Goal: Transaction & Acquisition: Purchase product/service

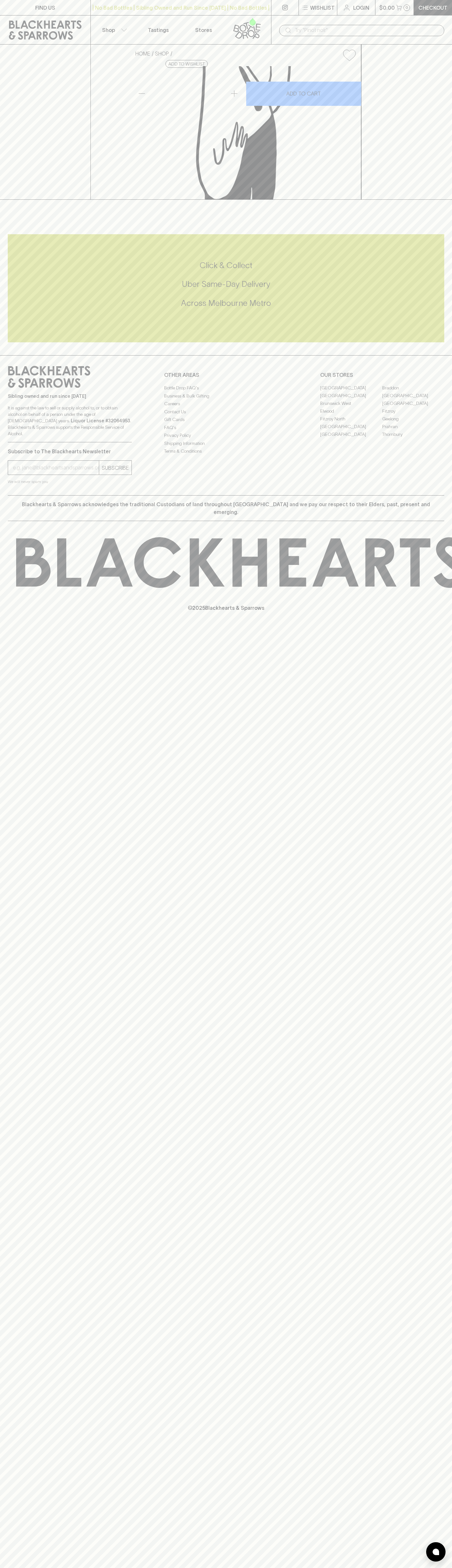
click link "Braddon" at bounding box center [413, 388] width 62 height 8
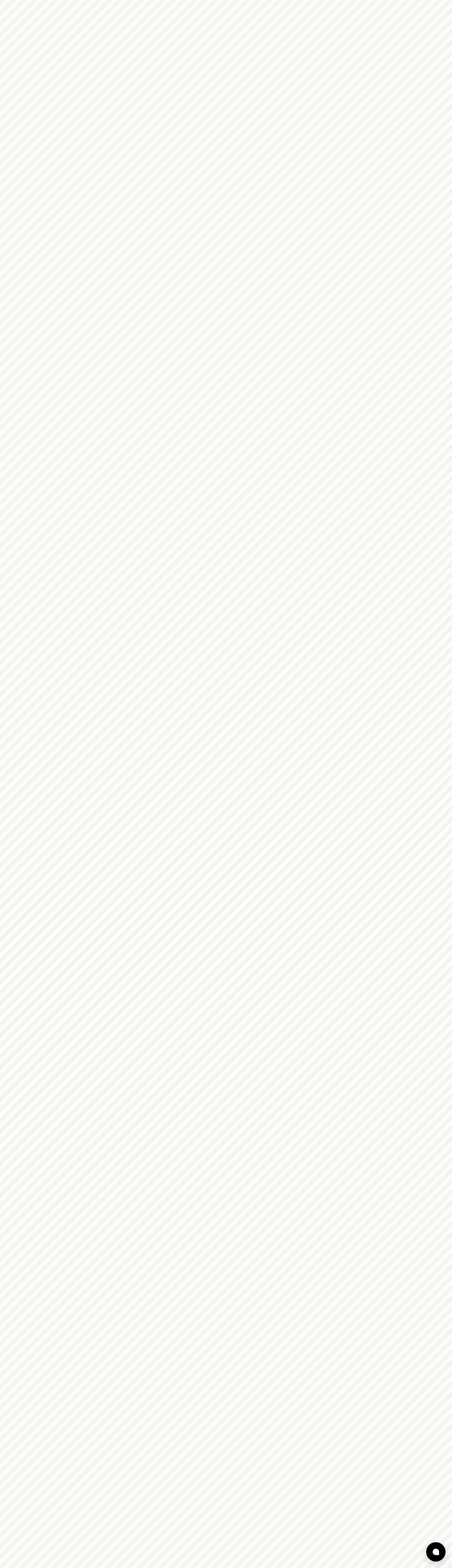
click at [248, 0] on html at bounding box center [226, 0] width 452 height 0
click at [440, 0] on html at bounding box center [226, 0] width 452 height 0
click at [10, 0] on html at bounding box center [226, 0] width 452 height 0
click at [11, 0] on html at bounding box center [226, 0] width 452 height 0
